Goal: Information Seeking & Learning: Learn about a topic

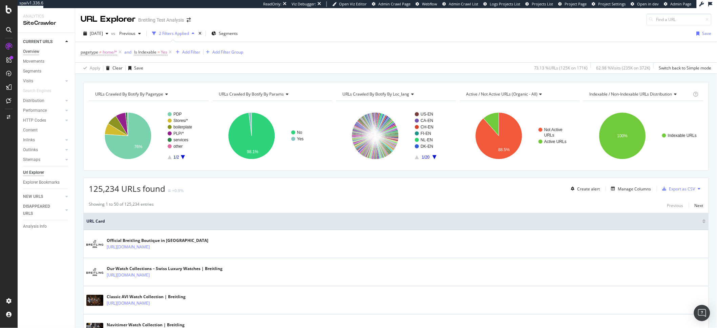
click at [30, 49] on div "Overview" at bounding box center [31, 51] width 16 height 7
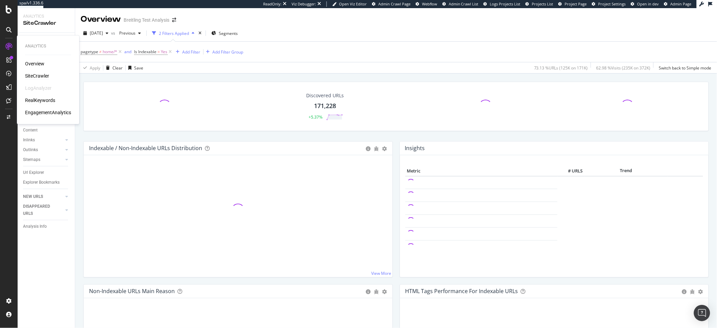
click at [42, 97] on div "RealKeywords" at bounding box center [40, 100] width 30 height 7
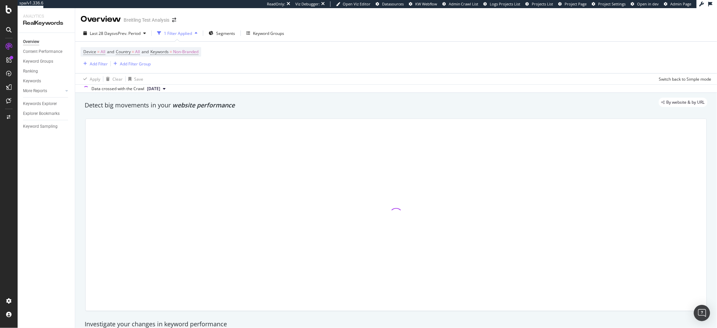
click at [264, 67] on div "Device = All and Country = All and Keywords = Non-Branded Add Filter Add Filter…" at bounding box center [396, 57] width 631 height 31
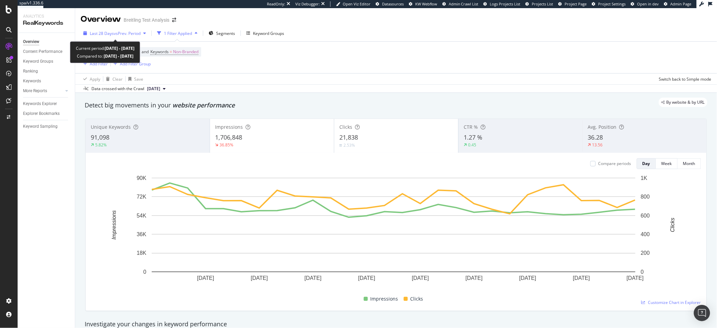
click at [117, 37] on div "Last 28 Days vs Prev. Period" at bounding box center [115, 33] width 68 height 10
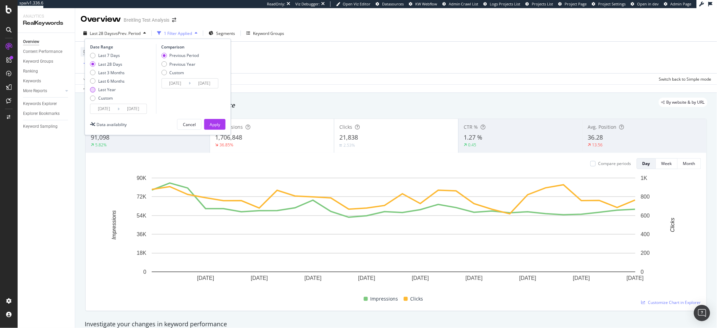
click at [101, 91] on div "Last Year" at bounding box center [107, 90] width 18 height 6
type input "[DATE]"
click at [210, 127] on div "Apply" at bounding box center [215, 125] width 10 height 6
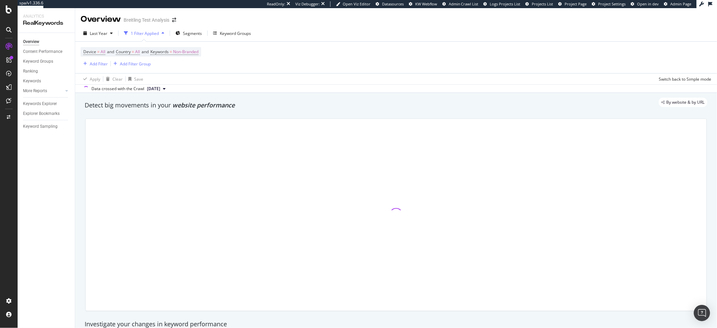
click at [285, 68] on div "Device = All and Country = All and Keywords = Non-Branded Add Filter Add Filter…" at bounding box center [396, 57] width 631 height 31
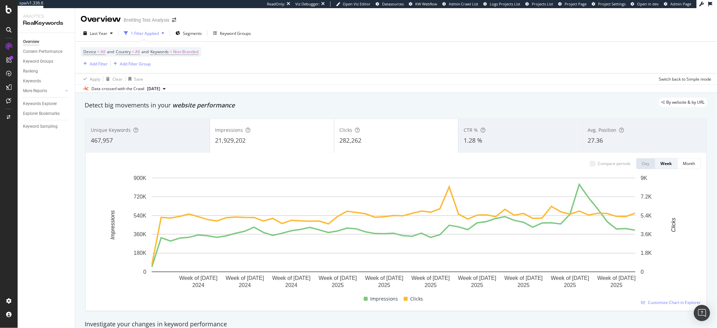
click at [305, 77] on div "Apply Clear Save Switch back to Simple mode" at bounding box center [396, 78] width 642 height 11
click at [191, 53] on span "Non-Branded" at bounding box center [185, 51] width 25 height 9
click at [188, 67] on span "Non-Branded" at bounding box center [174, 68] width 28 height 6
click at [190, 108] on span "Non-Branded & Anonymized queries" at bounding box center [200, 111] width 69 height 6
click at [236, 83] on div "Apply" at bounding box center [235, 82] width 10 height 6
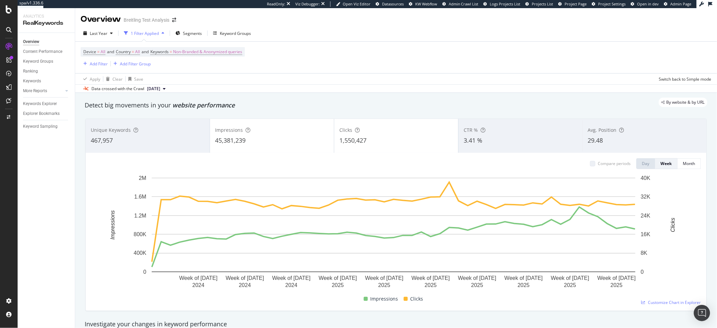
click at [304, 72] on div "Device = All and Country = All and Keywords = Non-Branded & Anonymized queries …" at bounding box center [396, 57] width 631 height 31
